Goal: Information Seeking & Learning: Learn about a topic

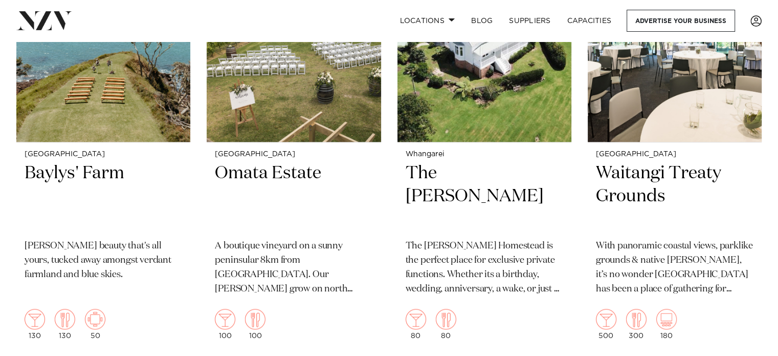
scroll to position [1025, 0]
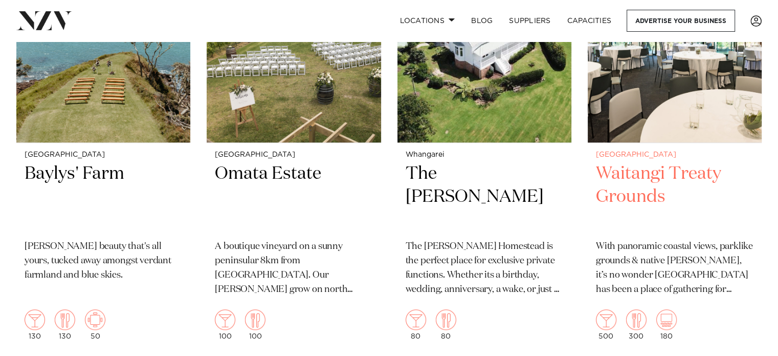
click at [616, 162] on h2 "Waitangi Treaty Grounds" at bounding box center [675, 196] width 158 height 69
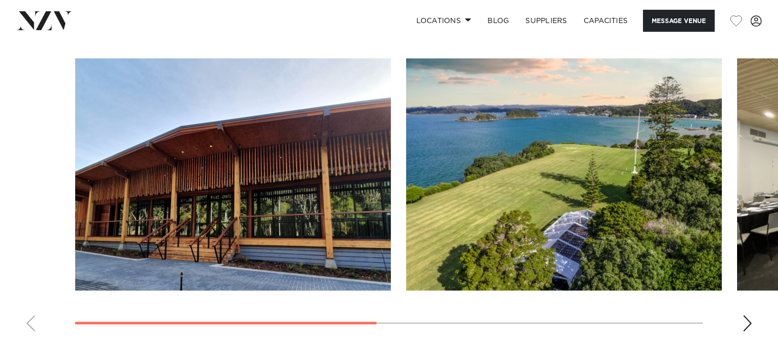
scroll to position [786, 0]
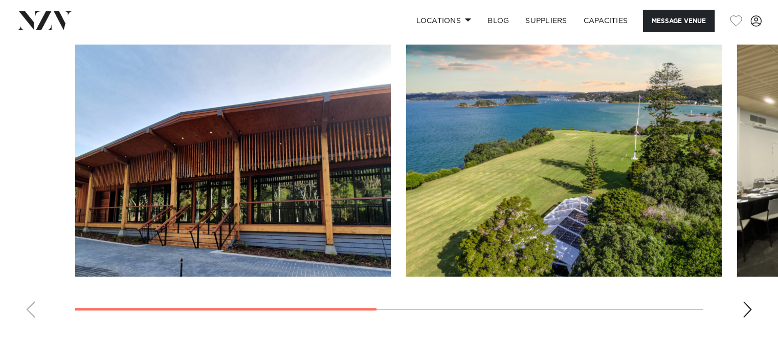
click at [743, 309] on div "Next slide" at bounding box center [748, 309] width 10 height 16
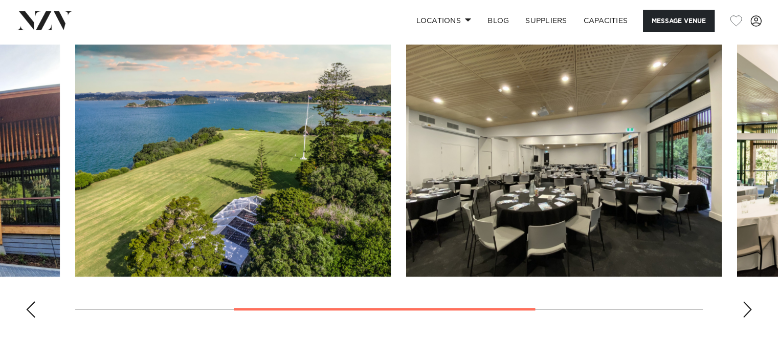
click at [743, 309] on div "Next slide" at bounding box center [748, 309] width 10 height 16
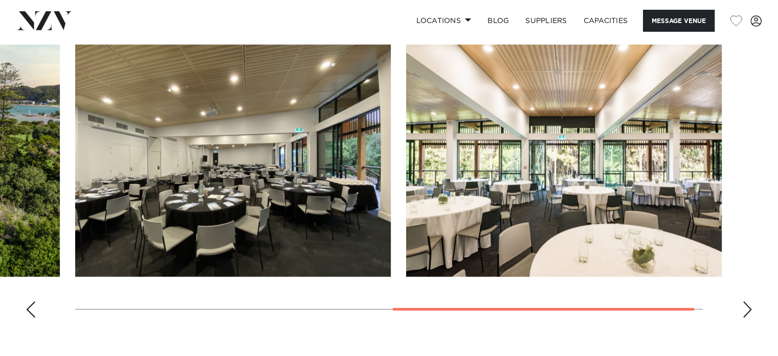
click at [743, 309] on div "Next slide" at bounding box center [748, 309] width 10 height 16
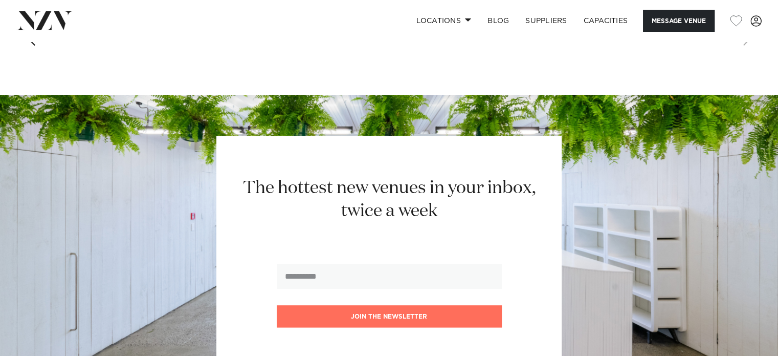
scroll to position [1056, 0]
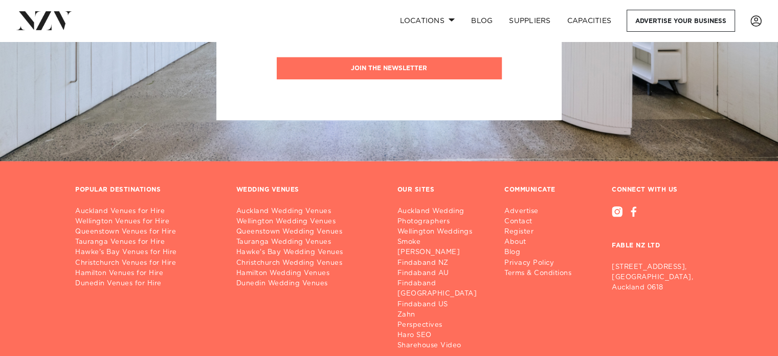
scroll to position [14842, 0]
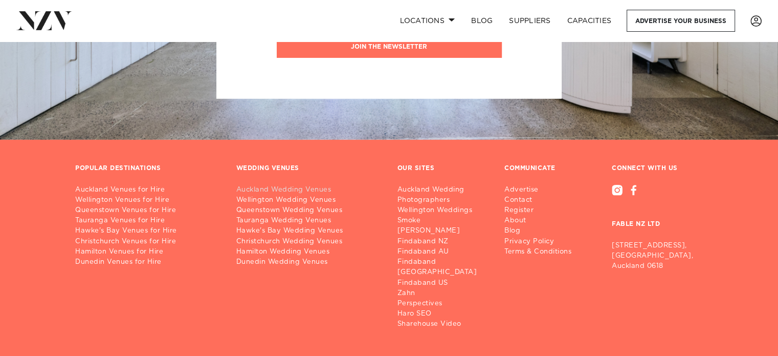
click at [301, 185] on link "Auckland Wedding Venues" at bounding box center [308, 190] width 145 height 10
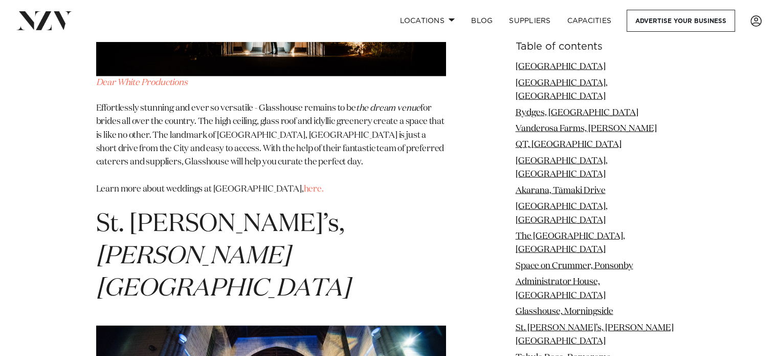
scroll to position [6183, 0]
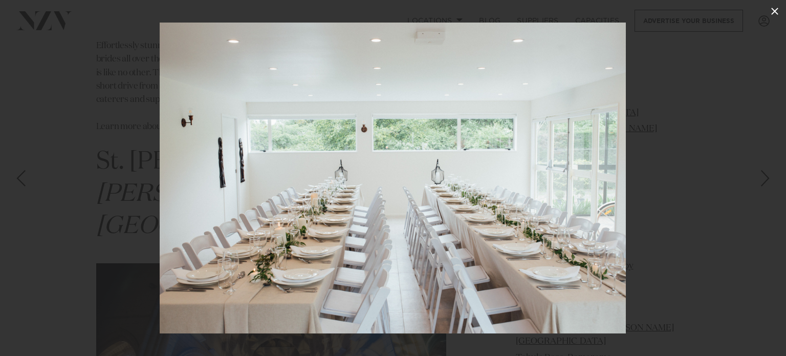
click at [776, 14] on icon at bounding box center [775, 11] width 12 height 12
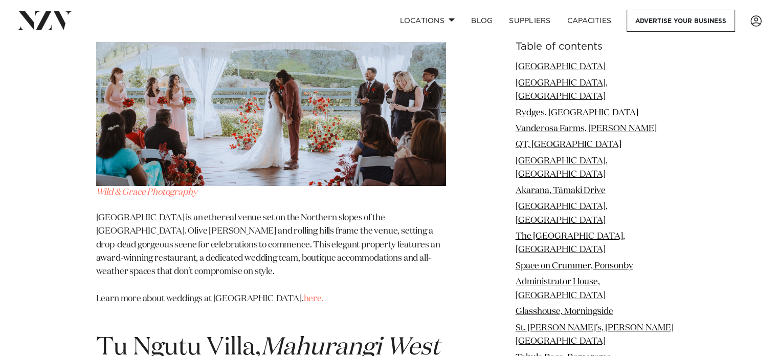
scroll to position [11452, 0]
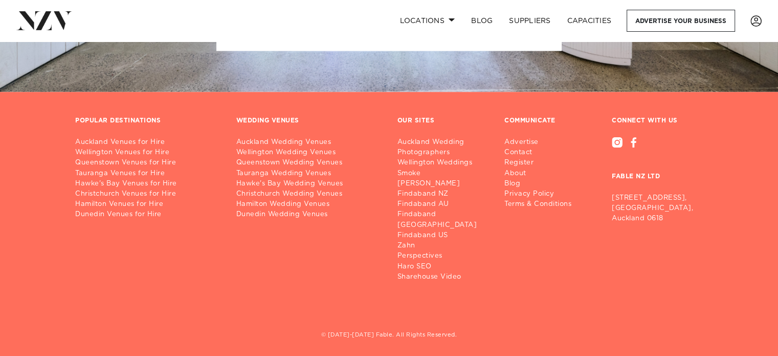
scroll to position [2092, 0]
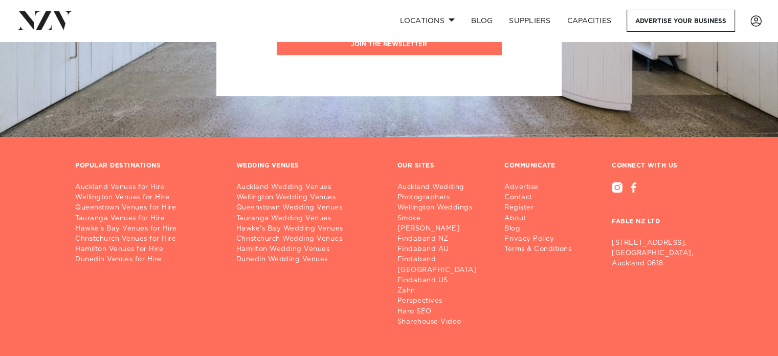
click at [280, 162] on h3 "WEDDING VENUES" at bounding box center [267, 166] width 63 height 8
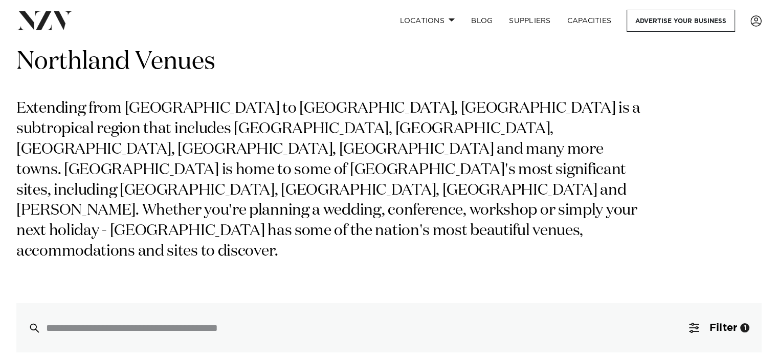
scroll to position [0, 0]
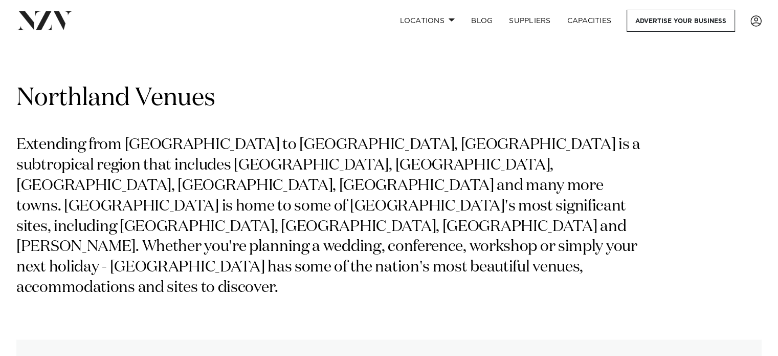
click at [55, 20] on img at bounding box center [44, 20] width 56 height 18
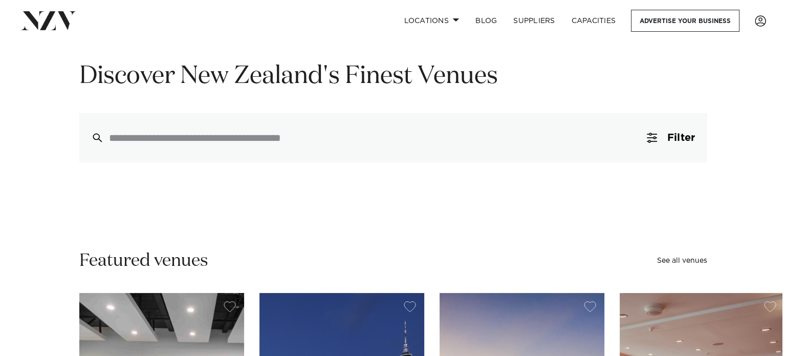
scroll to position [82, 0]
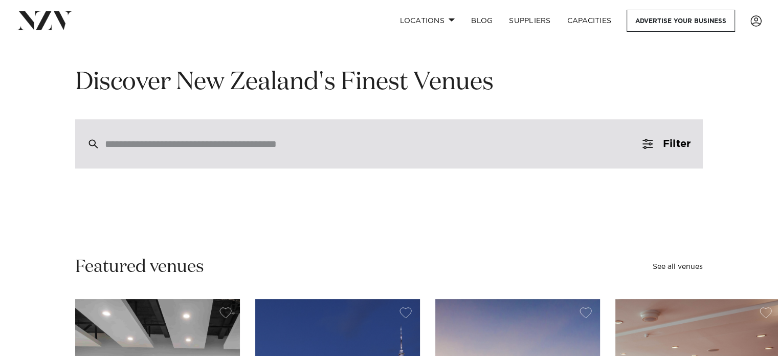
click at [313, 135] on div at bounding box center [389, 143] width 628 height 49
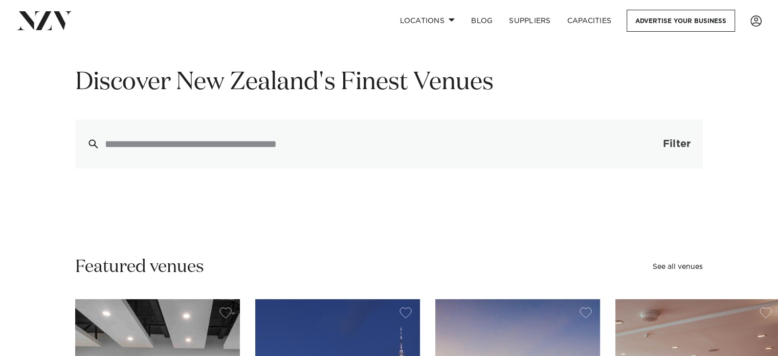
click at [663, 148] on span "Filter" at bounding box center [677, 144] width 28 height 10
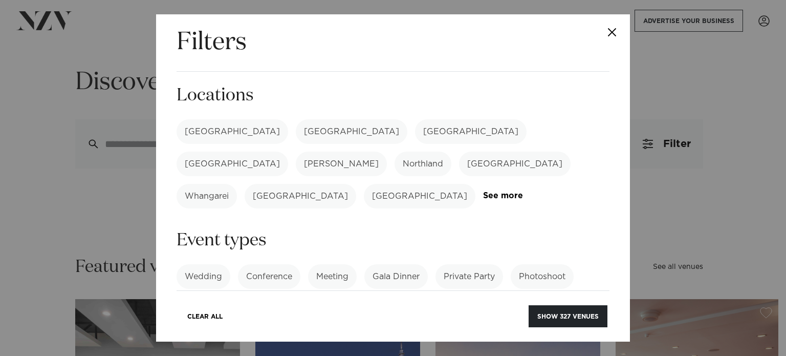
click at [451, 151] on label "Northland" at bounding box center [423, 163] width 57 height 25
click at [208, 264] on label "Wedding" at bounding box center [204, 276] width 54 height 25
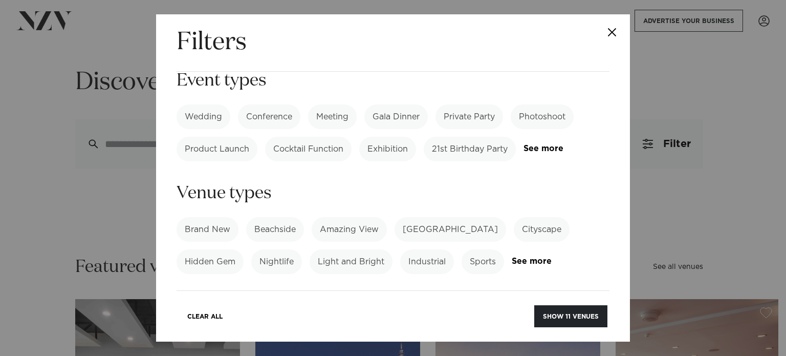
scroll to position [156, 0]
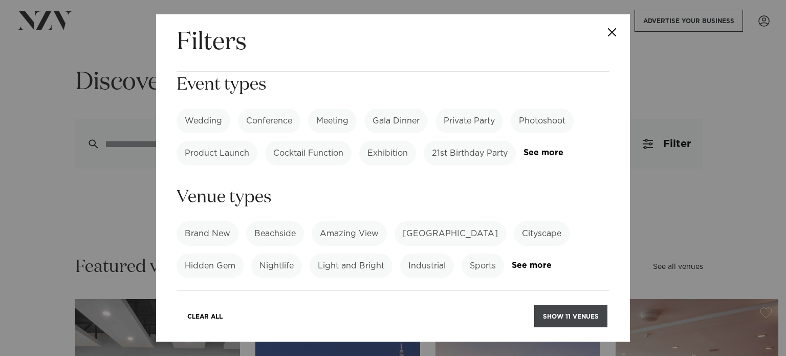
click at [567, 309] on button "Show 11 venues" at bounding box center [570, 316] width 73 height 22
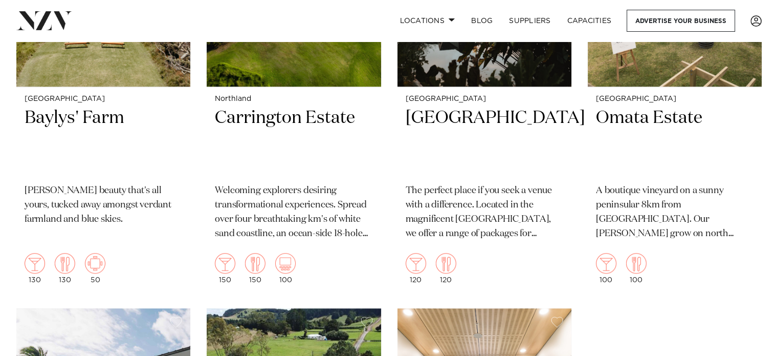
scroll to position [878, 0]
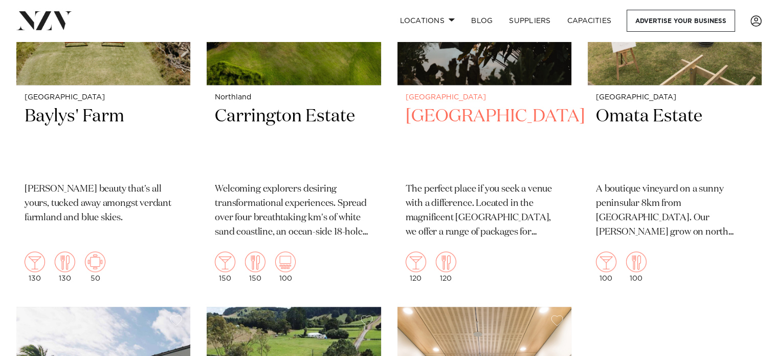
click at [466, 192] on p "The perfect place if you seek a venue with a difference. Located in the magnifi…" at bounding box center [485, 210] width 158 height 57
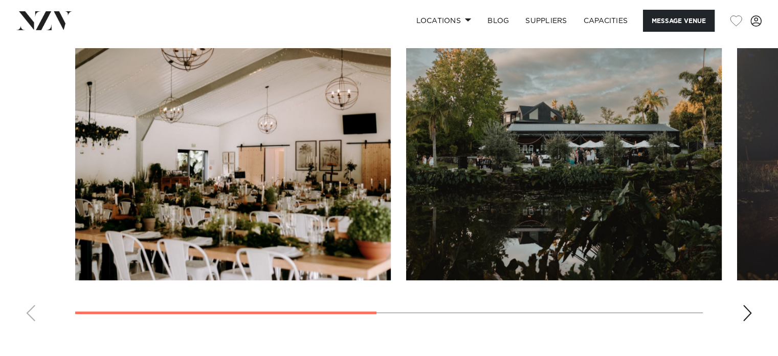
scroll to position [782, 0]
click at [747, 315] on div "Next slide" at bounding box center [748, 313] width 10 height 16
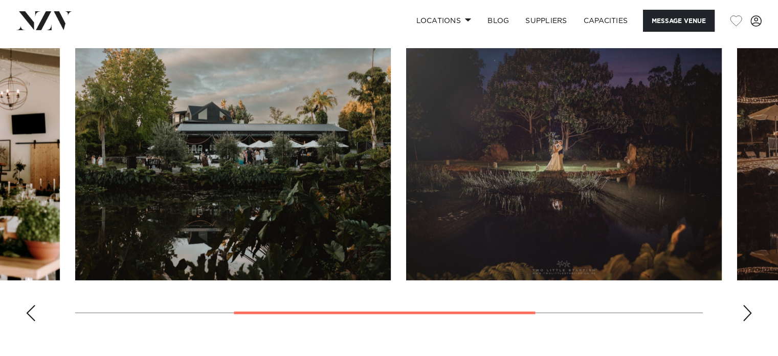
click at [747, 315] on div "Next slide" at bounding box center [748, 313] width 10 height 16
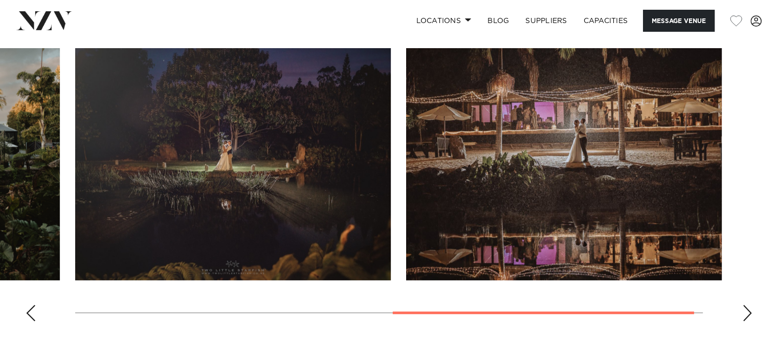
click at [747, 315] on div "Next slide" at bounding box center [748, 313] width 10 height 16
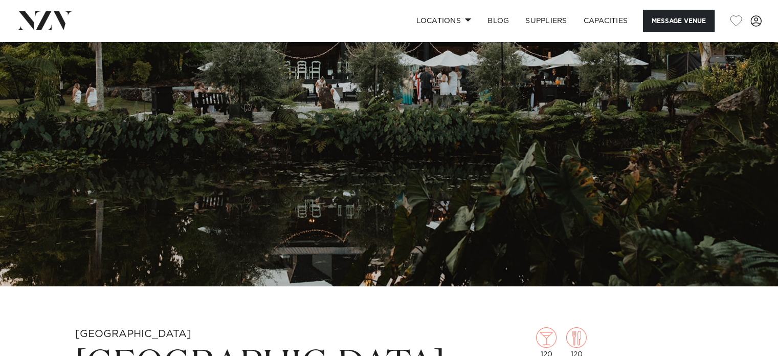
scroll to position [0, 0]
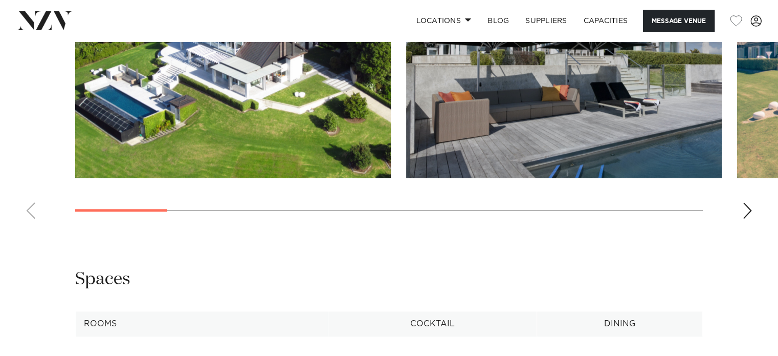
scroll to position [978, 0]
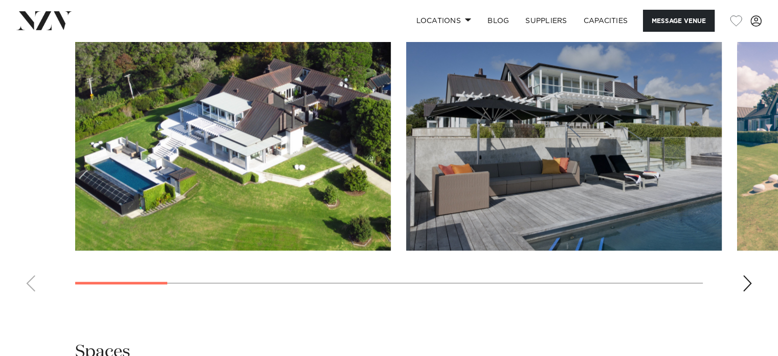
click at [749, 288] on div "Next slide" at bounding box center [748, 283] width 10 height 16
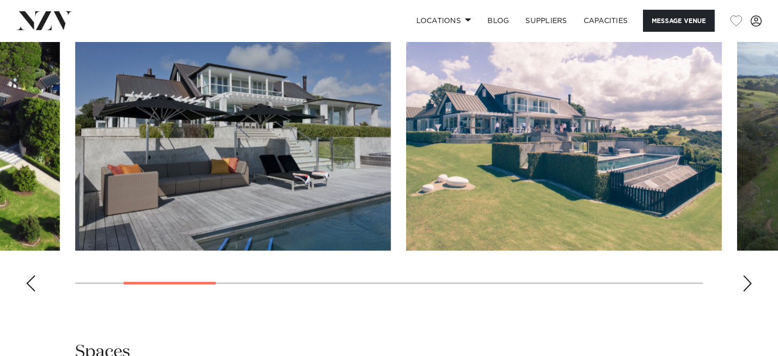
click at [749, 288] on div "Next slide" at bounding box center [748, 283] width 10 height 16
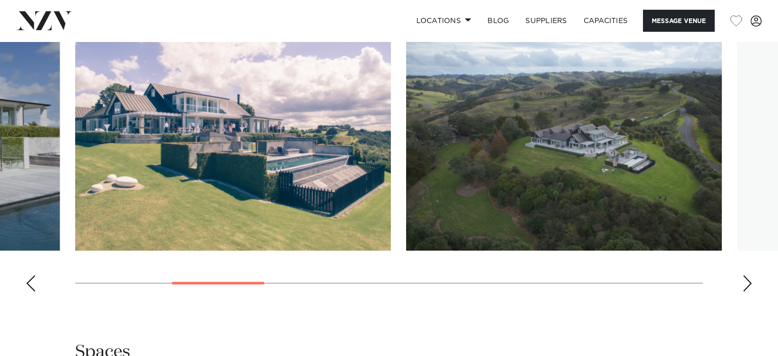
click at [749, 288] on div "Next slide" at bounding box center [748, 283] width 10 height 16
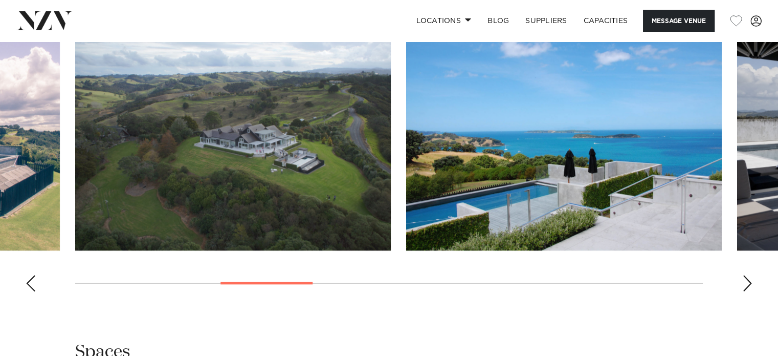
click at [755, 281] on swiper-container at bounding box center [389, 158] width 778 height 281
click at [747, 286] on div "Next slide" at bounding box center [748, 283] width 10 height 16
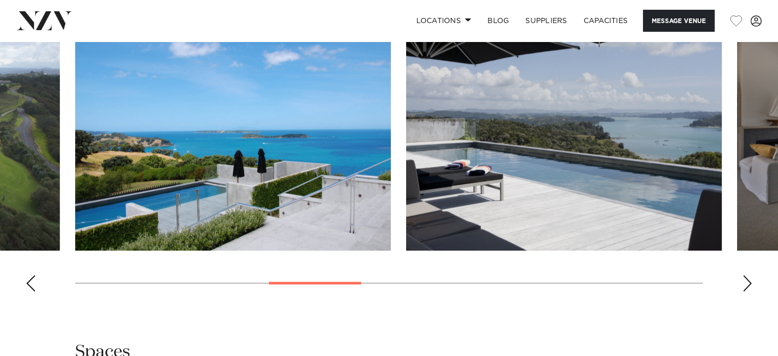
click at [747, 286] on div "Next slide" at bounding box center [748, 283] width 10 height 16
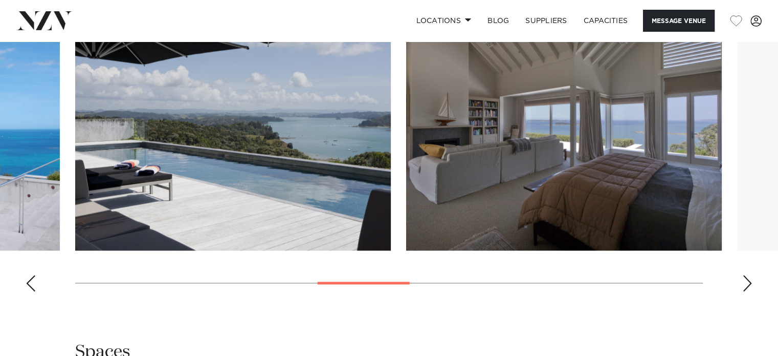
click at [747, 286] on div "Next slide" at bounding box center [748, 283] width 10 height 16
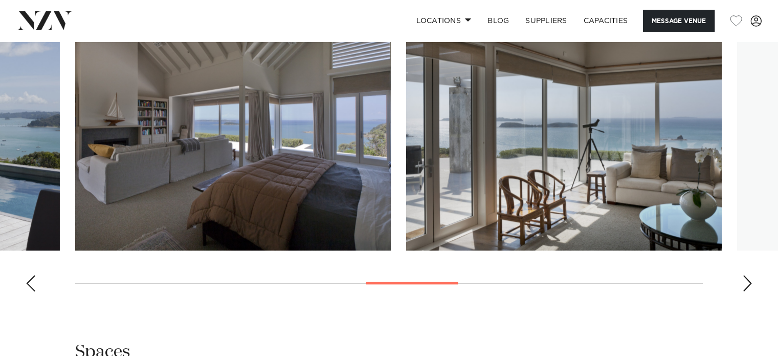
click at [747, 286] on div "Next slide" at bounding box center [748, 283] width 10 height 16
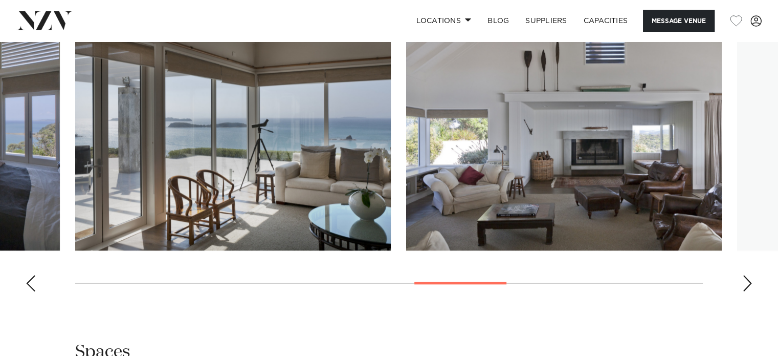
click at [747, 286] on div "Next slide" at bounding box center [748, 283] width 10 height 16
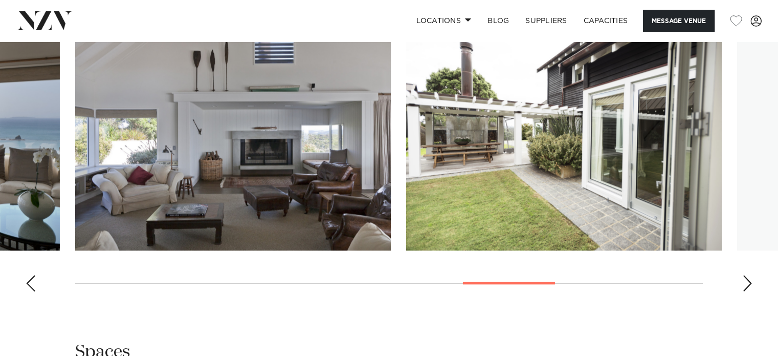
click at [747, 286] on div "Next slide" at bounding box center [748, 283] width 10 height 16
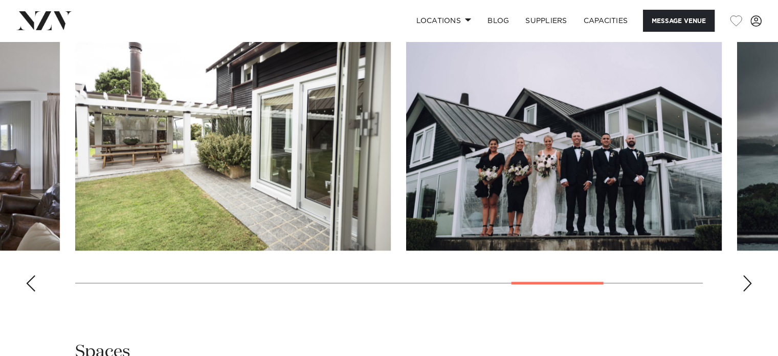
click at [747, 286] on div "Next slide" at bounding box center [748, 283] width 10 height 16
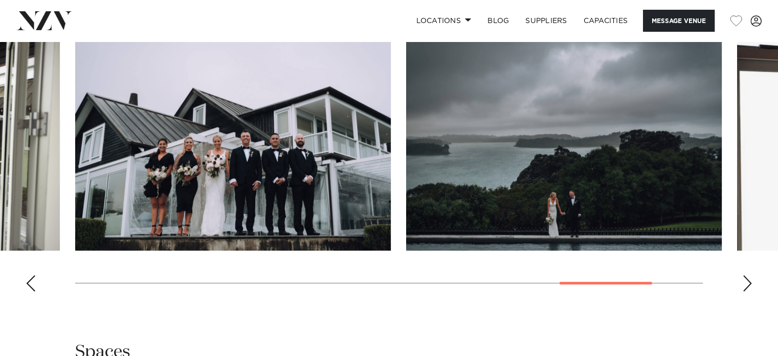
click at [747, 286] on div "Next slide" at bounding box center [748, 283] width 10 height 16
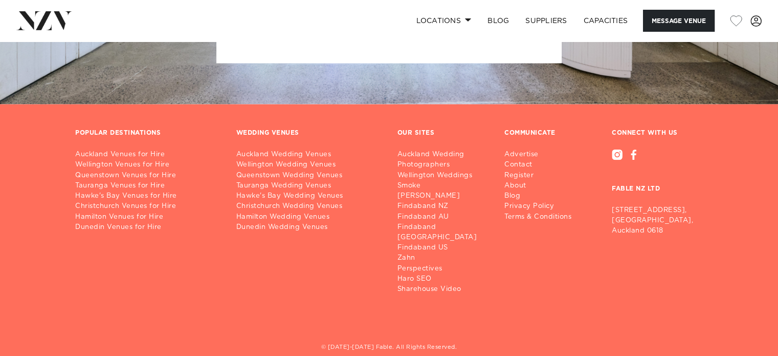
scroll to position [2177, 0]
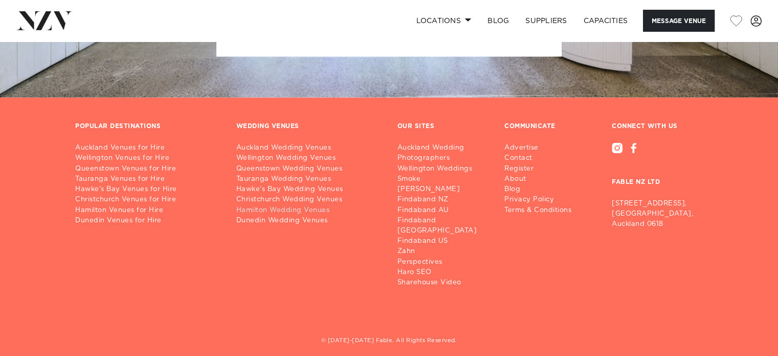
click at [267, 210] on link "Hamilton Wedding Venues" at bounding box center [308, 210] width 145 height 10
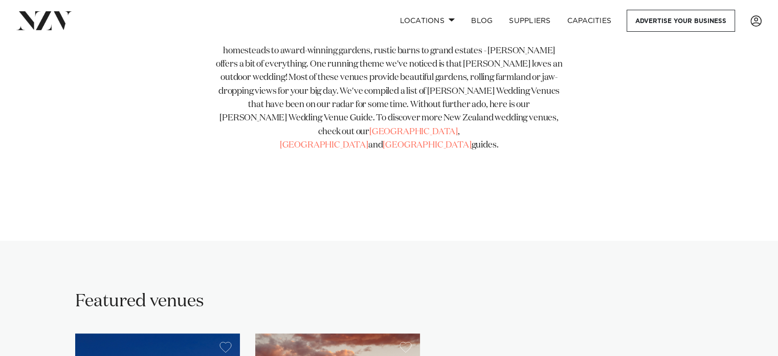
scroll to position [450, 0]
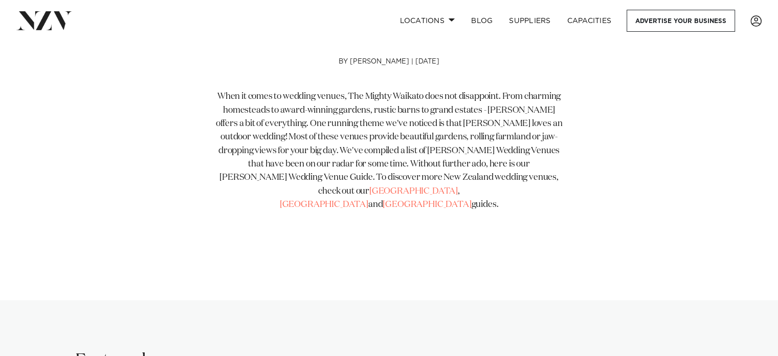
click at [46, 20] on img at bounding box center [44, 20] width 56 height 18
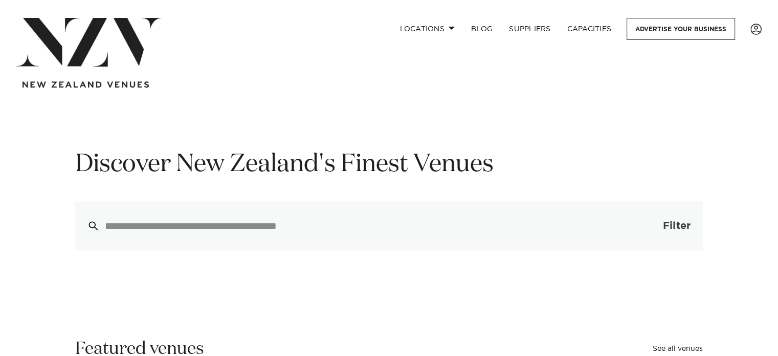
click at [679, 227] on span "Filter" at bounding box center [677, 226] width 28 height 10
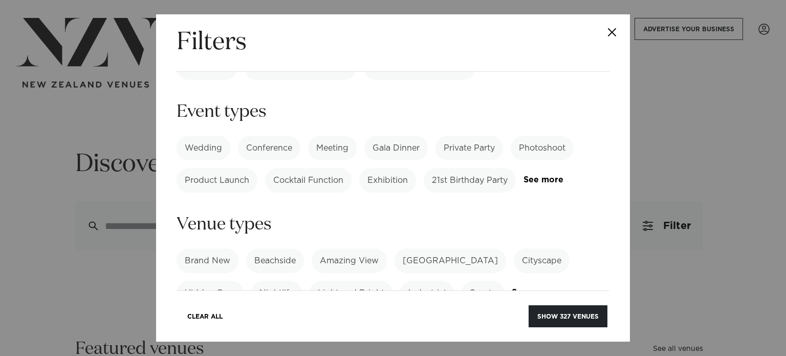
scroll to position [135, 0]
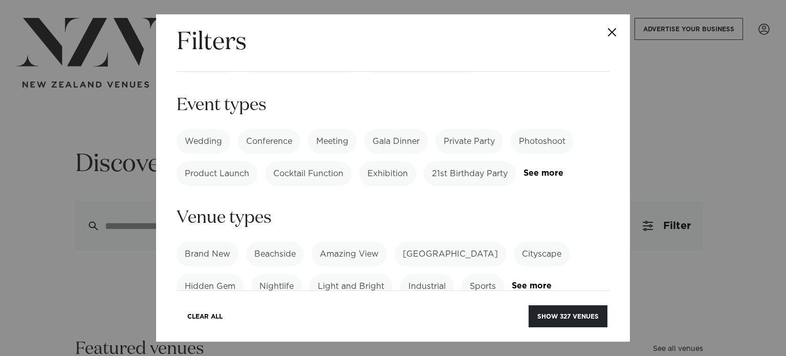
click at [211, 129] on label "Wedding" at bounding box center [204, 141] width 54 height 25
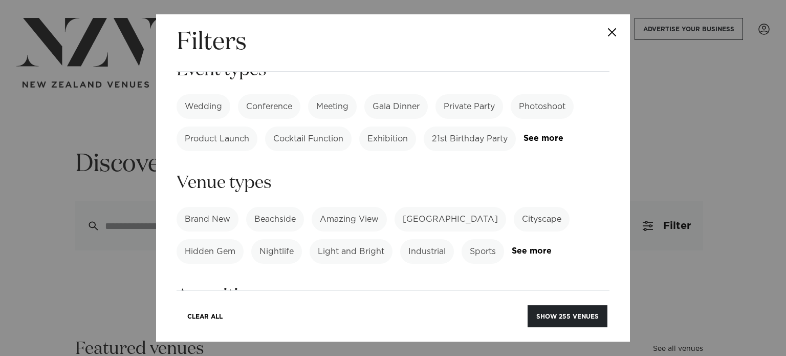
scroll to position [174, 0]
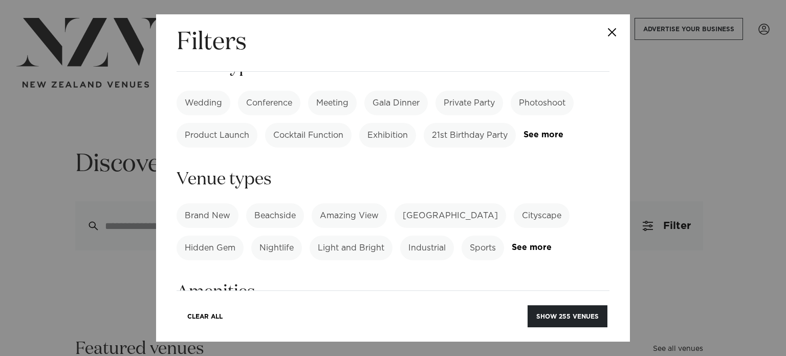
click at [431, 203] on label "[GEOGRAPHIC_DATA]" at bounding box center [451, 215] width 112 height 25
click at [575, 316] on button "Show 51 venues" at bounding box center [570, 316] width 75 height 22
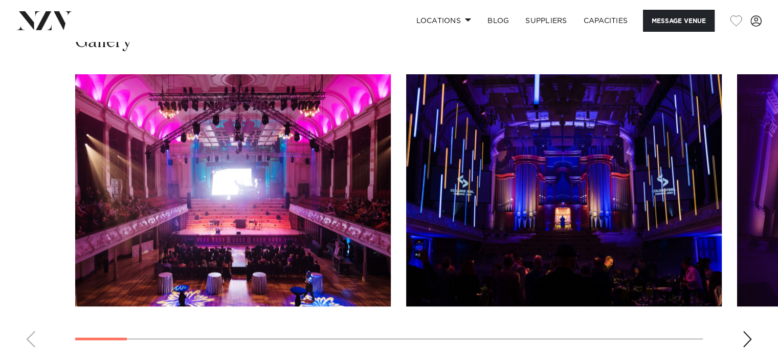
scroll to position [929, 0]
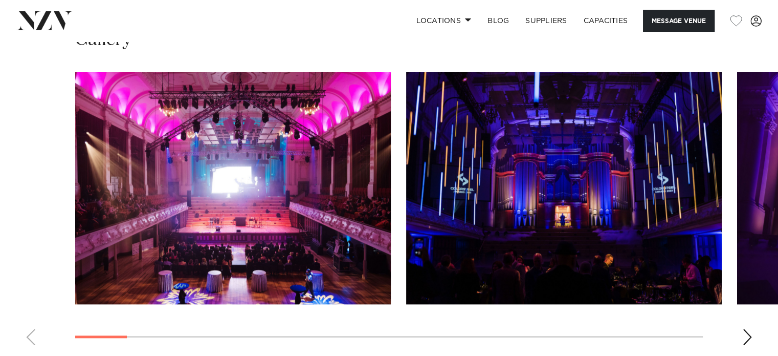
click at [750, 331] on div "Next slide" at bounding box center [748, 337] width 10 height 16
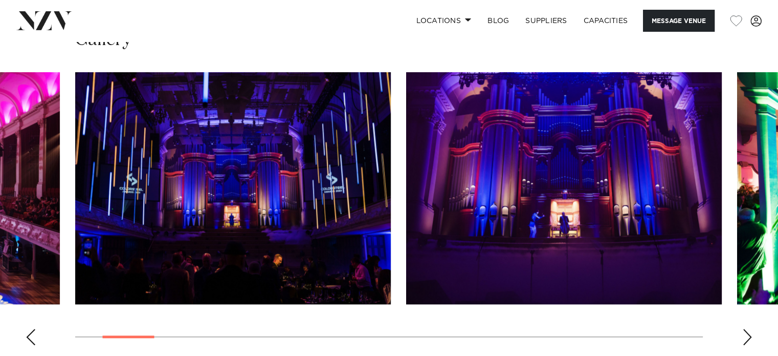
click at [750, 331] on div "Next slide" at bounding box center [748, 337] width 10 height 16
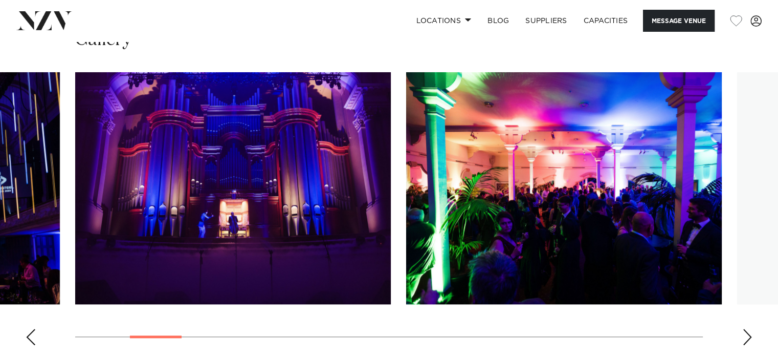
click at [750, 331] on div "Next slide" at bounding box center [748, 337] width 10 height 16
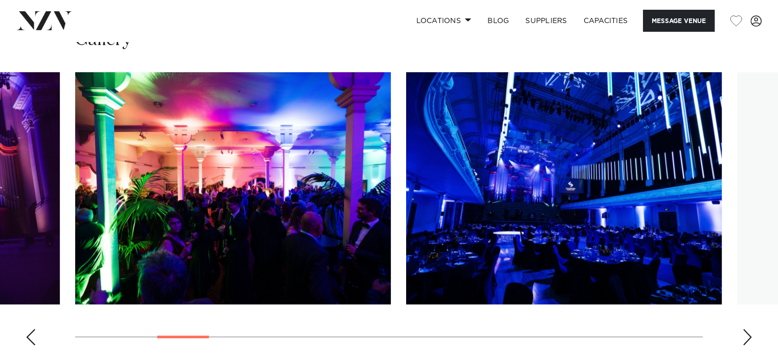
click at [750, 331] on div "Next slide" at bounding box center [748, 337] width 10 height 16
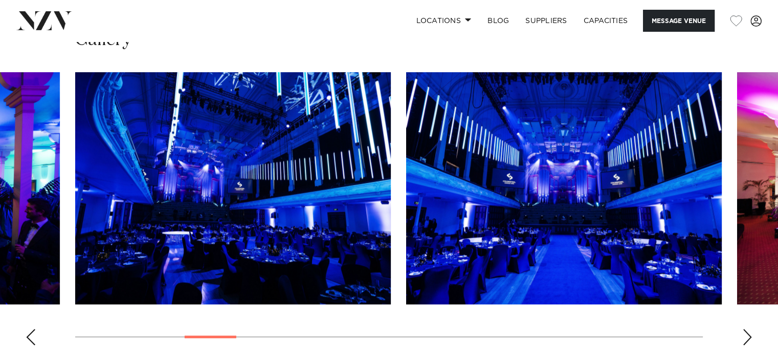
click at [750, 331] on div "Next slide" at bounding box center [748, 337] width 10 height 16
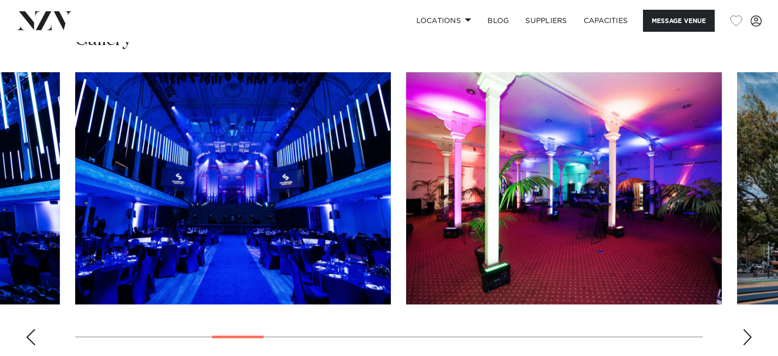
click at [750, 331] on div "Next slide" at bounding box center [748, 337] width 10 height 16
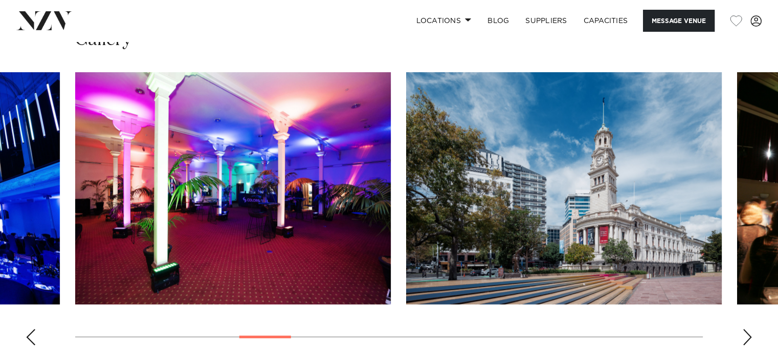
click at [750, 331] on div "Next slide" at bounding box center [748, 337] width 10 height 16
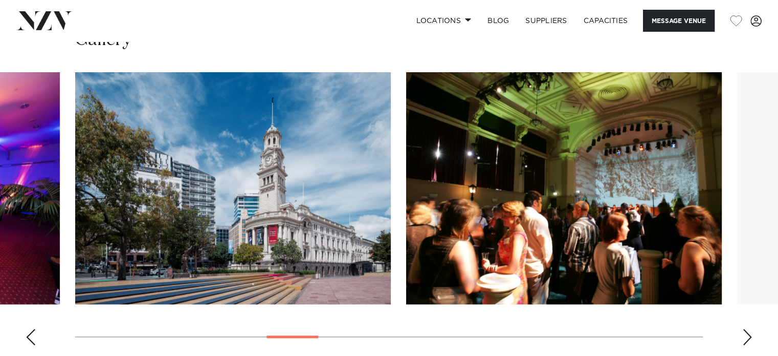
click at [750, 331] on div "Next slide" at bounding box center [748, 337] width 10 height 16
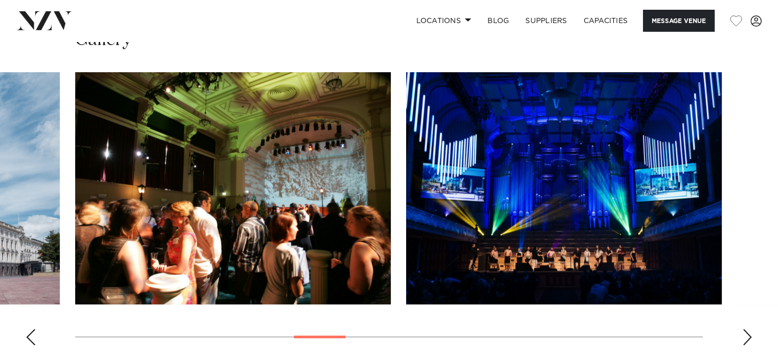
click at [750, 331] on div "Next slide" at bounding box center [748, 337] width 10 height 16
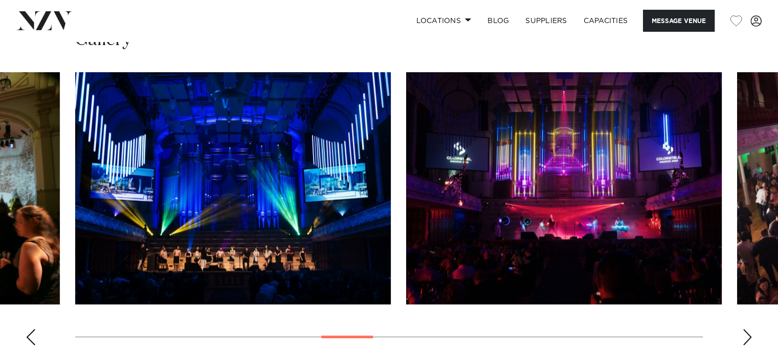
click at [750, 331] on div "Next slide" at bounding box center [748, 337] width 10 height 16
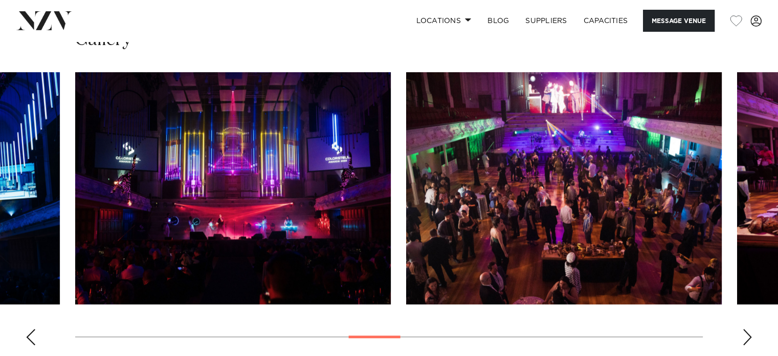
click at [750, 331] on div "Next slide" at bounding box center [748, 337] width 10 height 16
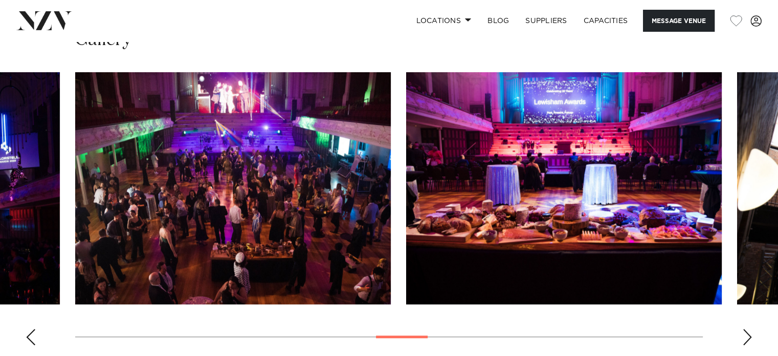
click at [750, 331] on div "Next slide" at bounding box center [748, 337] width 10 height 16
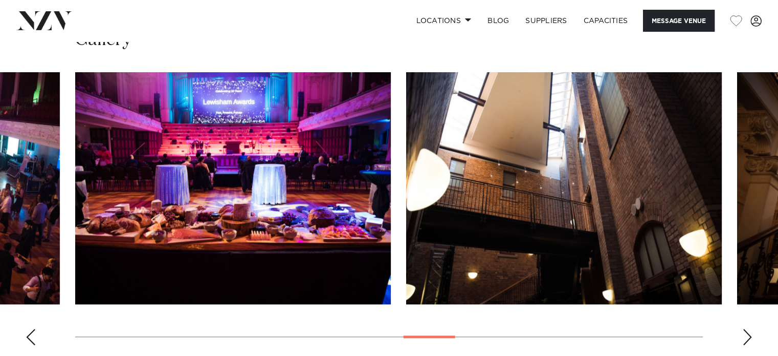
click at [750, 331] on div "Next slide" at bounding box center [748, 337] width 10 height 16
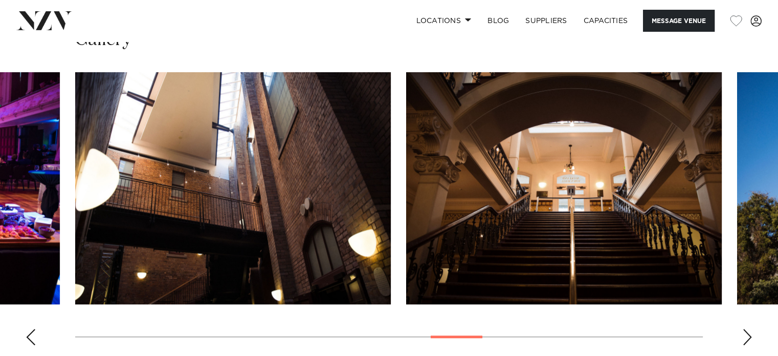
click at [750, 331] on div "Next slide" at bounding box center [748, 337] width 10 height 16
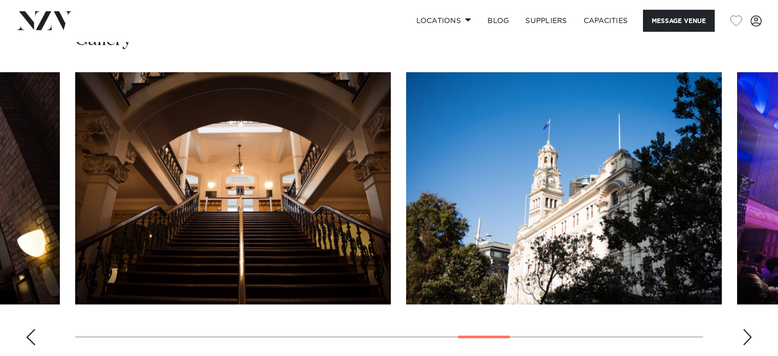
click at [750, 331] on div "Next slide" at bounding box center [748, 337] width 10 height 16
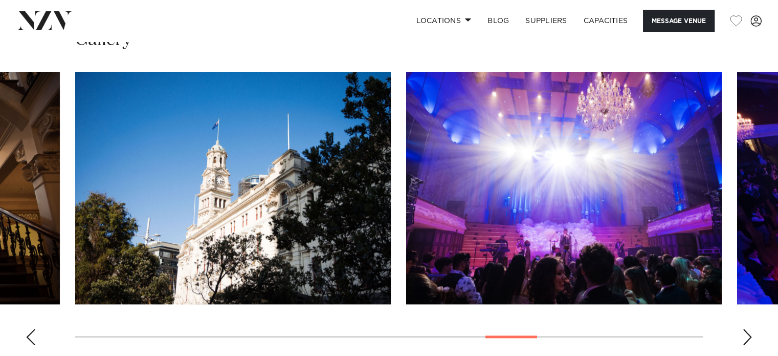
click at [750, 331] on div "Next slide" at bounding box center [748, 337] width 10 height 16
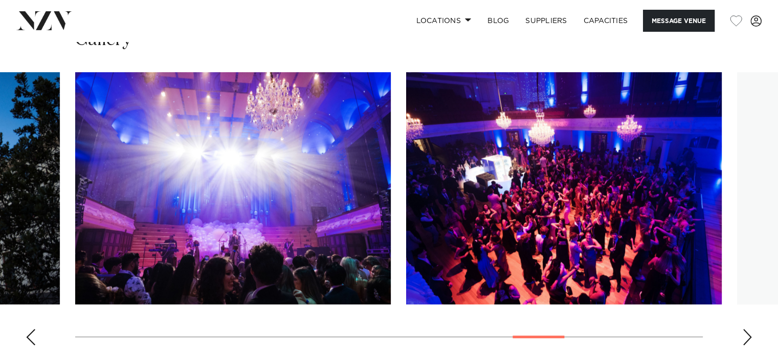
click at [750, 331] on div "Next slide" at bounding box center [748, 337] width 10 height 16
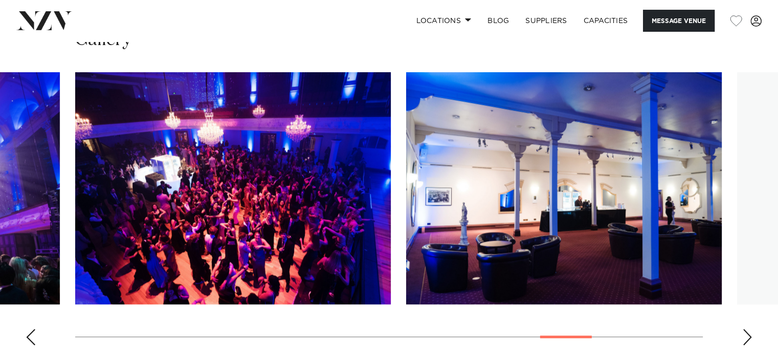
click at [750, 331] on div "Next slide" at bounding box center [748, 337] width 10 height 16
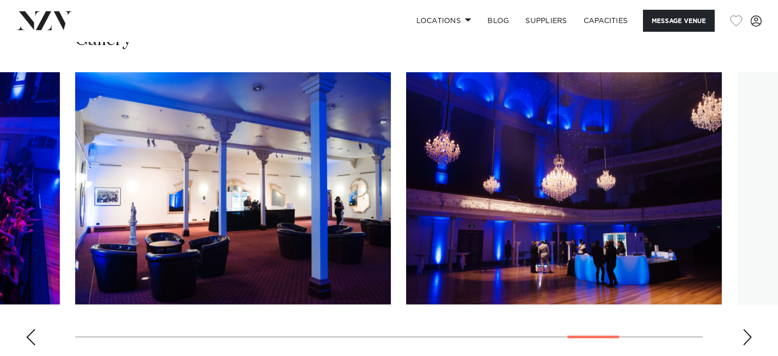
click at [750, 331] on div "Next slide" at bounding box center [748, 337] width 10 height 16
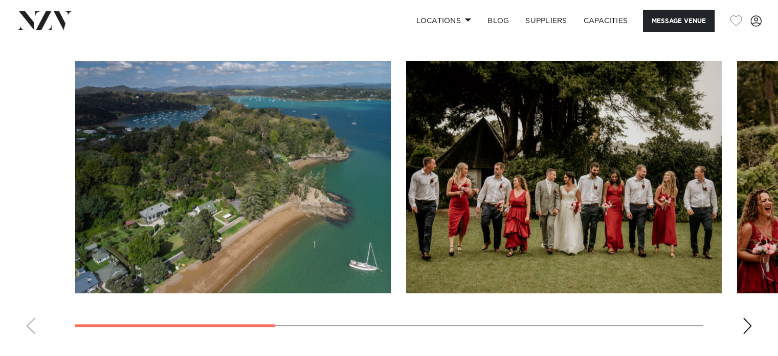
scroll to position [905, 0]
click at [746, 325] on div "Next slide" at bounding box center [748, 325] width 10 height 16
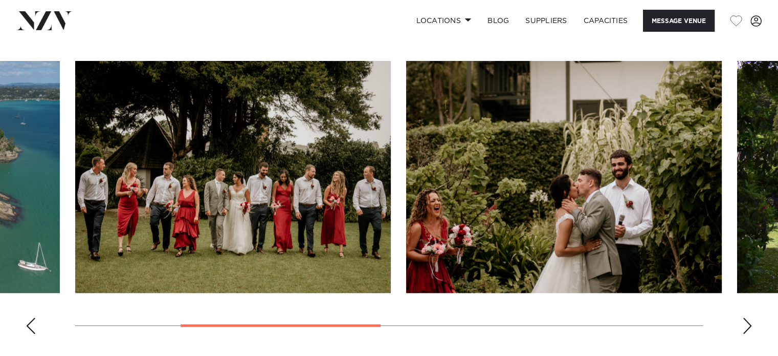
click at [746, 325] on div "Next slide" at bounding box center [748, 325] width 10 height 16
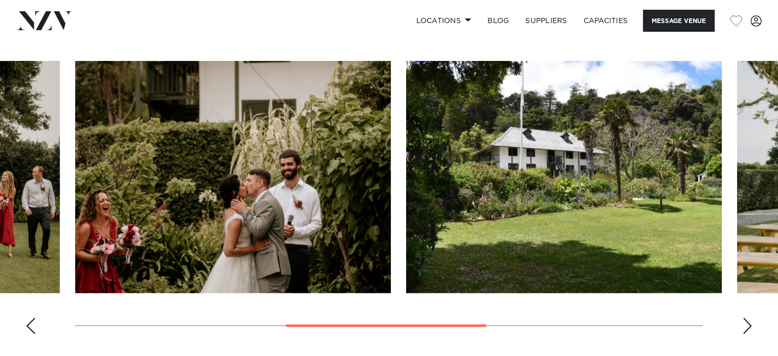
click at [746, 325] on div "Next slide" at bounding box center [748, 325] width 10 height 16
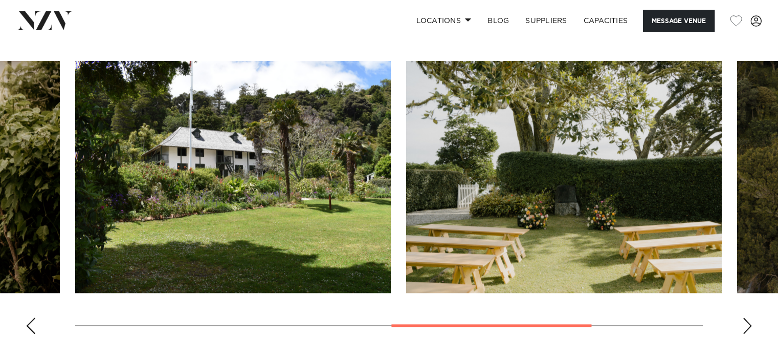
click at [746, 325] on div "Next slide" at bounding box center [748, 325] width 10 height 16
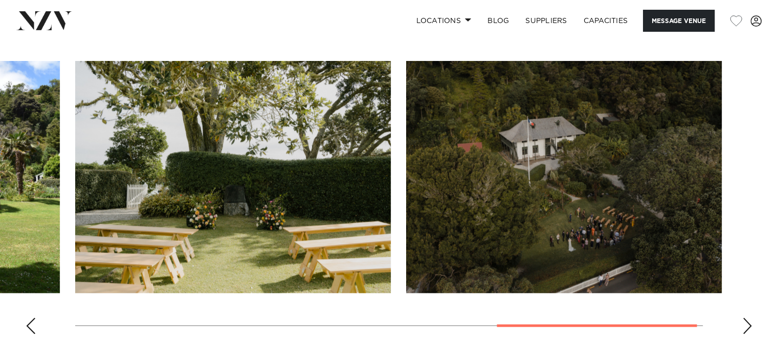
click at [746, 325] on div "Next slide" at bounding box center [748, 325] width 10 height 16
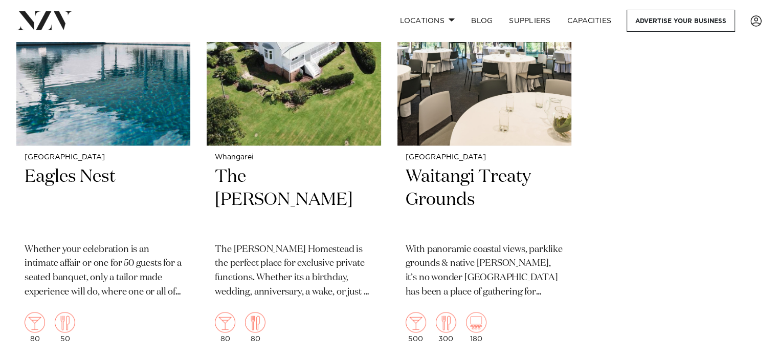
scroll to position [1273, 0]
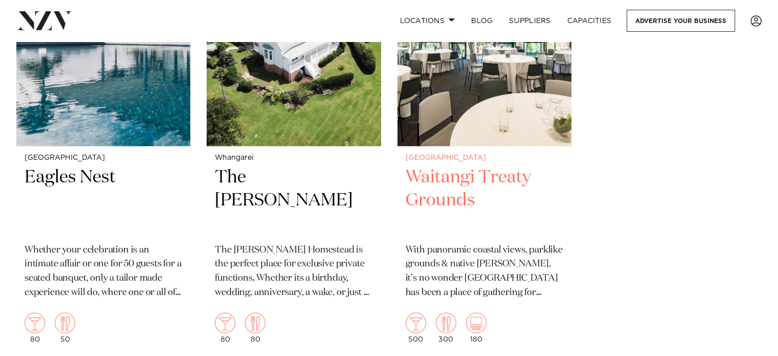
click at [431, 186] on h2 "Waitangi Treaty Grounds" at bounding box center [485, 200] width 158 height 69
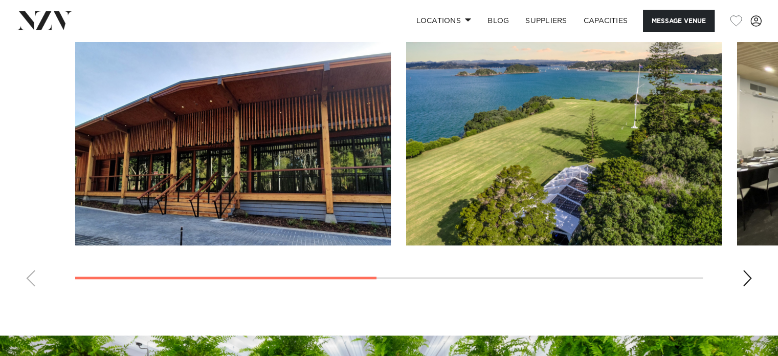
scroll to position [811, 0]
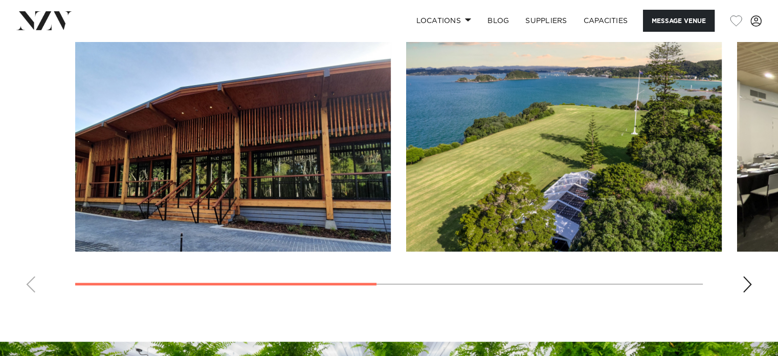
click at [747, 287] on div "Next slide" at bounding box center [748, 284] width 10 height 16
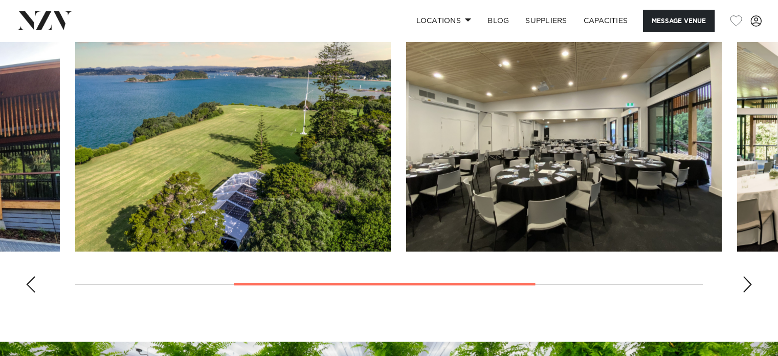
click at [747, 287] on div "Next slide" at bounding box center [748, 284] width 10 height 16
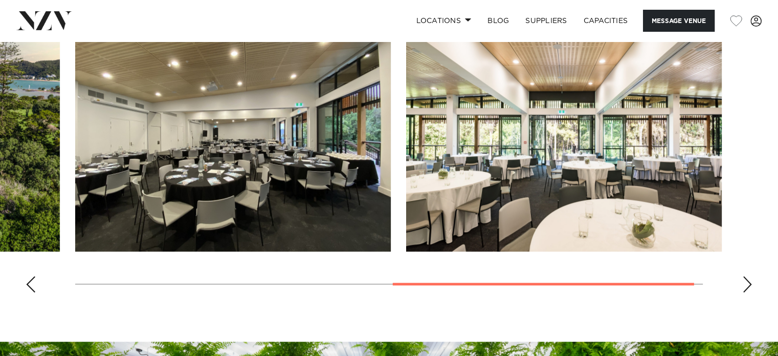
click at [747, 287] on div "Next slide" at bounding box center [748, 284] width 10 height 16
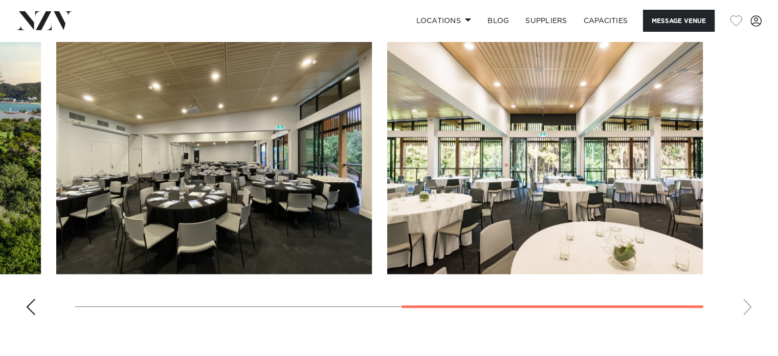
scroll to position [786, 0]
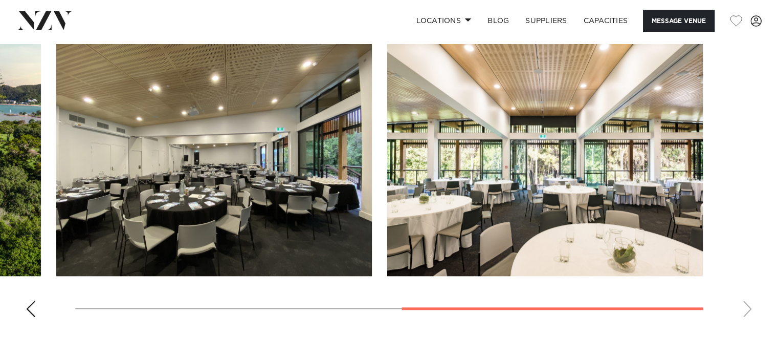
click at [463, 309] on swiper-container at bounding box center [389, 184] width 778 height 281
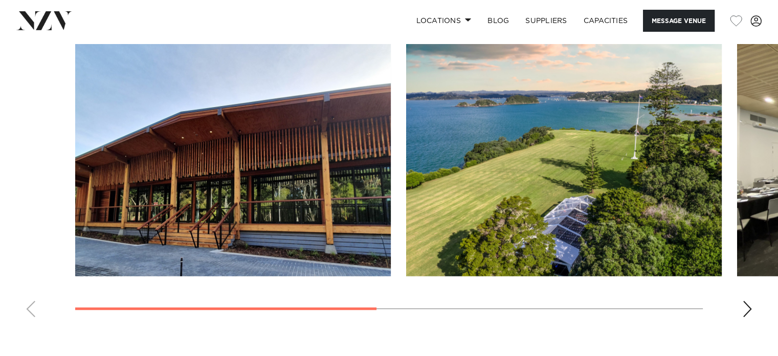
click at [88, 275] on swiper-container at bounding box center [389, 184] width 778 height 281
click at [400, 170] on div at bounding box center [389, 160] width 628 height 232
click at [453, 171] on img "2 / 4" at bounding box center [564, 160] width 316 height 232
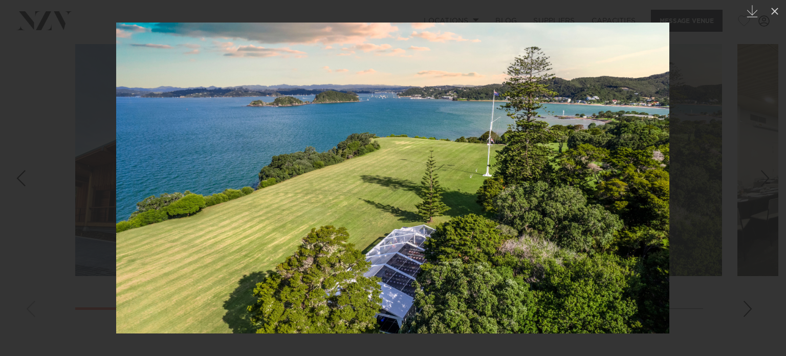
click at [51, 118] on div at bounding box center [393, 178] width 786 height 356
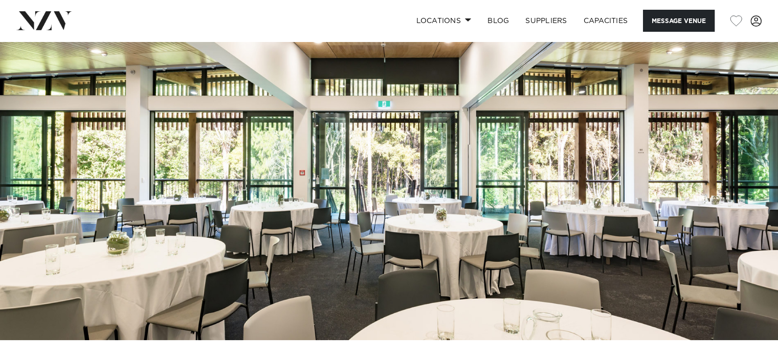
scroll to position [61, 0]
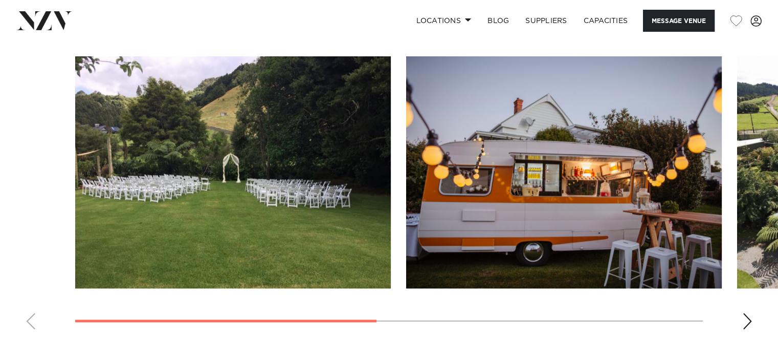
scroll to position [757, 0]
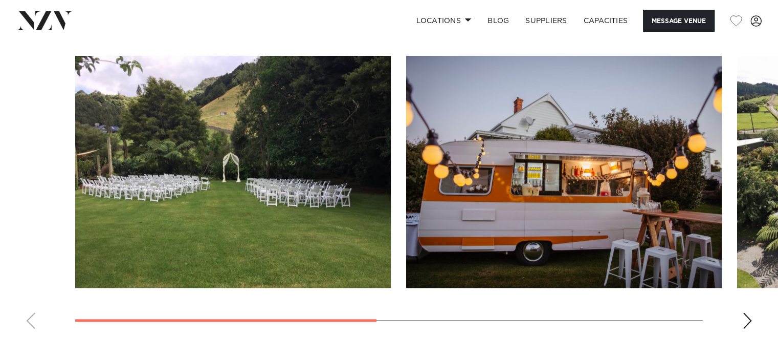
click at [745, 319] on div "Next slide" at bounding box center [748, 320] width 10 height 16
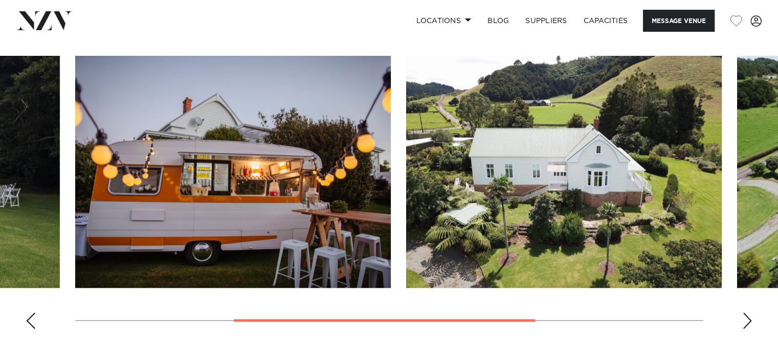
click at [745, 319] on div "Next slide" at bounding box center [748, 320] width 10 height 16
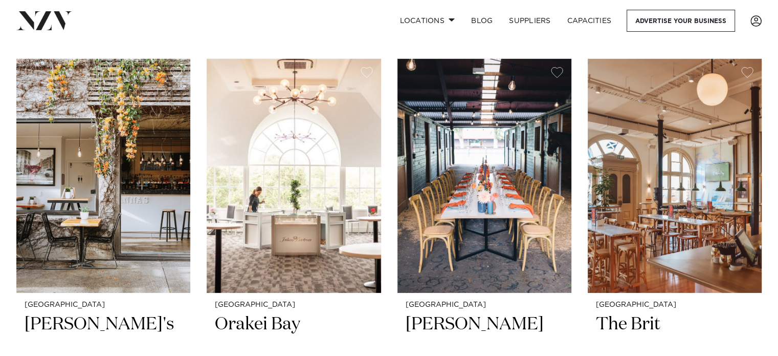
scroll to position [10861, 0]
